Goal: Task Accomplishment & Management: Manage account settings

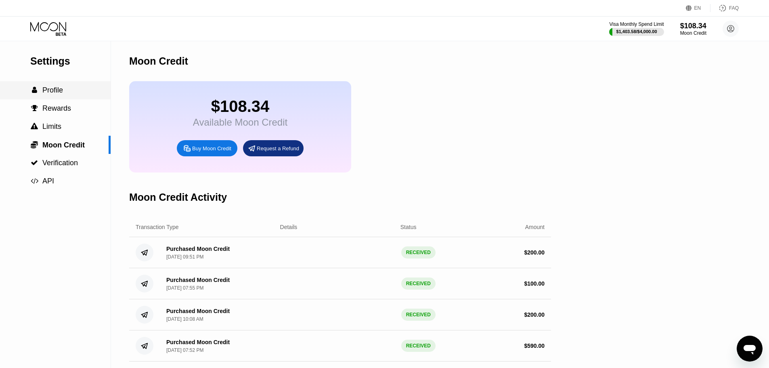
click at [46, 98] on div " Profile" at bounding box center [55, 90] width 111 height 18
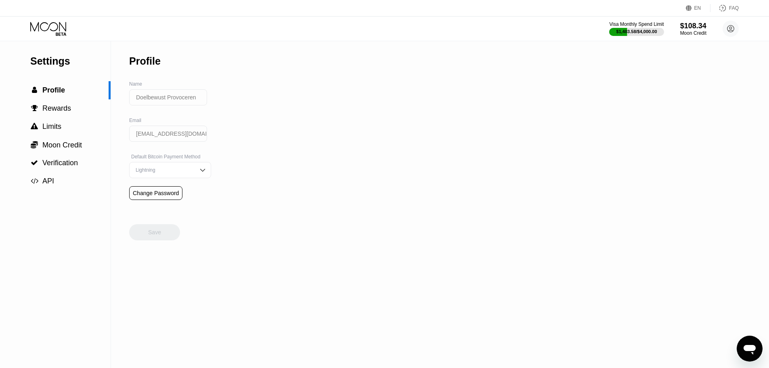
click at [48, 5] on div "EN Language Select an item Save FAQ" at bounding box center [384, 8] width 769 height 17
click at [44, 36] on icon at bounding box center [49, 29] width 38 height 14
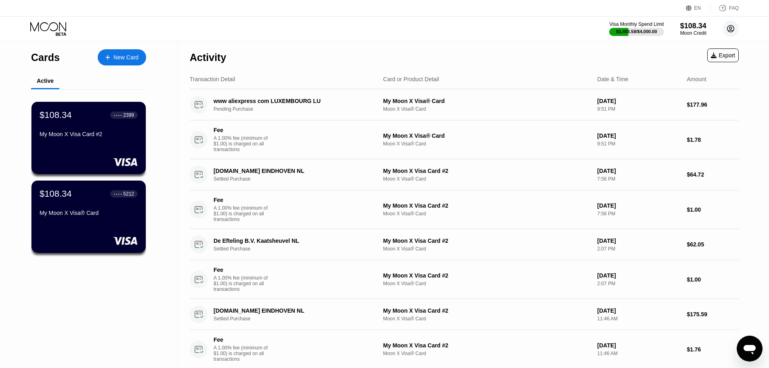
click at [727, 33] on circle at bounding box center [731, 29] width 16 height 16
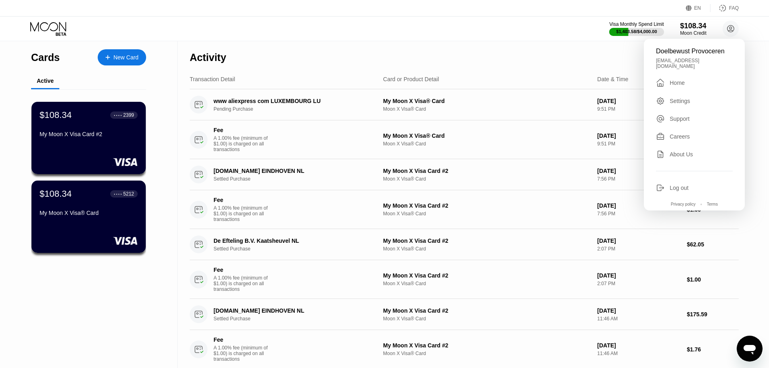
click at [661, 183] on icon at bounding box center [660, 187] width 9 height 9
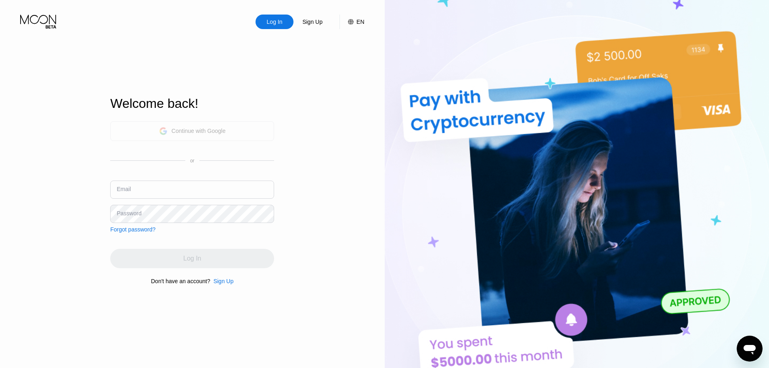
click at [219, 125] on div "Continue with Google" at bounding box center [192, 131] width 67 height 13
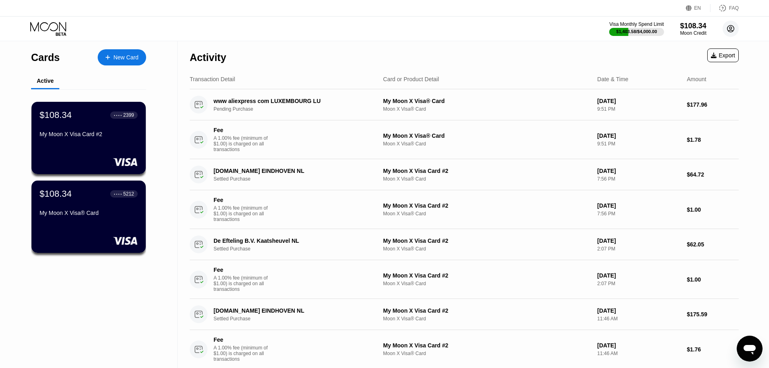
click at [727, 27] on circle at bounding box center [731, 29] width 16 height 16
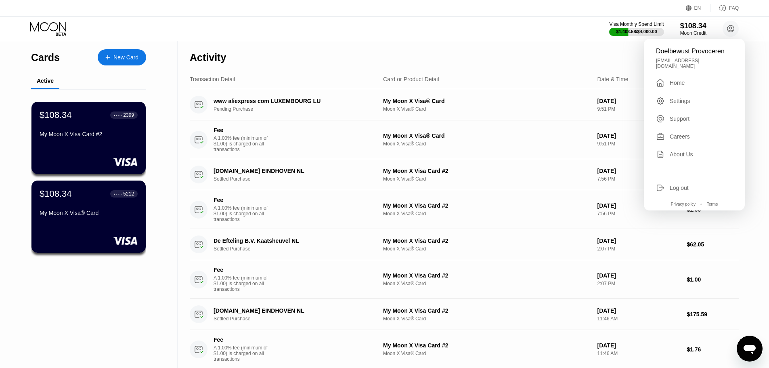
click at [677, 184] on div "Log out" at bounding box center [679, 187] width 19 height 6
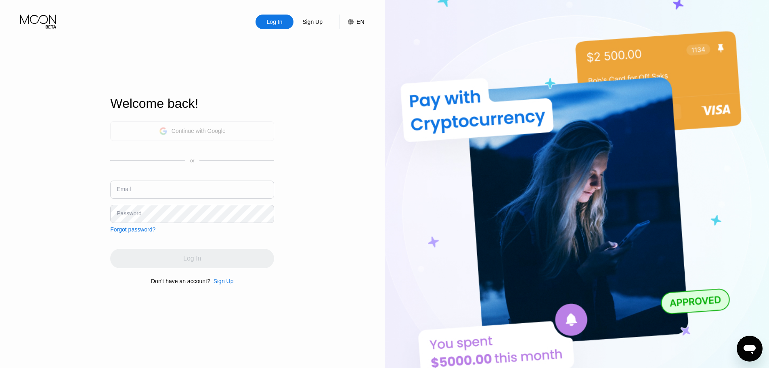
click at [229, 134] on div "Continue with Google" at bounding box center [192, 131] width 164 height 20
